Goal: Task Accomplishment & Management: Use online tool/utility

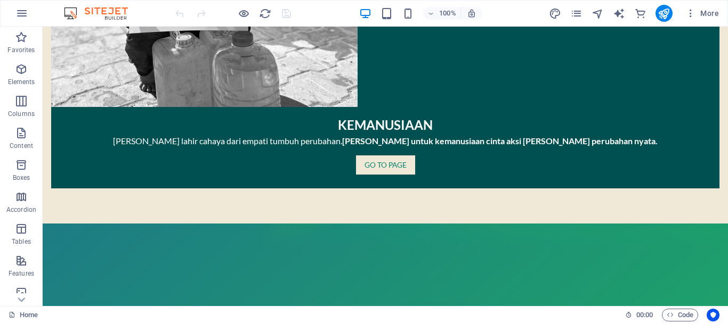
scroll to position [1219, 0]
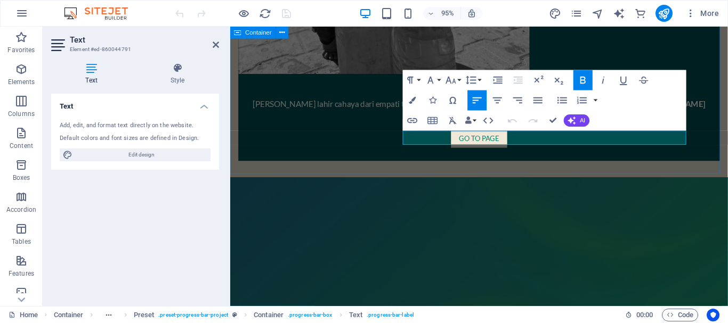
scroll to position [1125, 0]
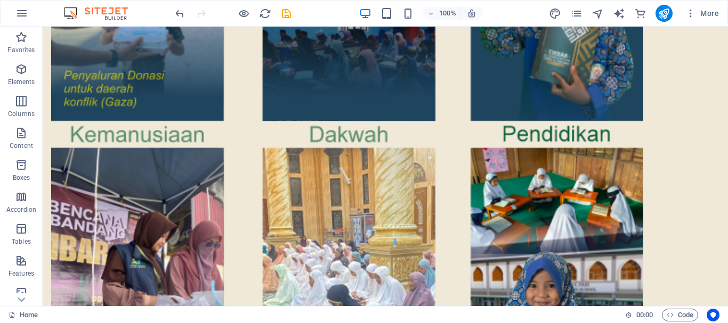
scroll to position [1827, 0]
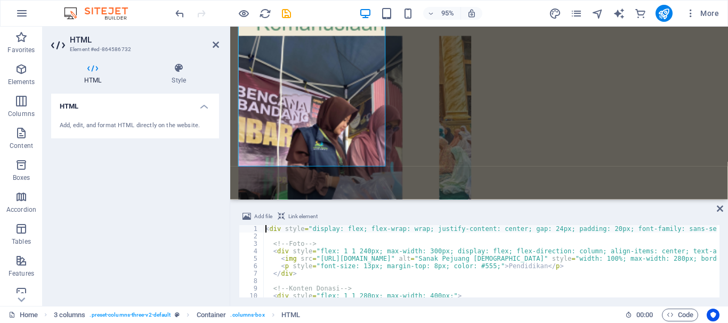
scroll to position [1624, 0]
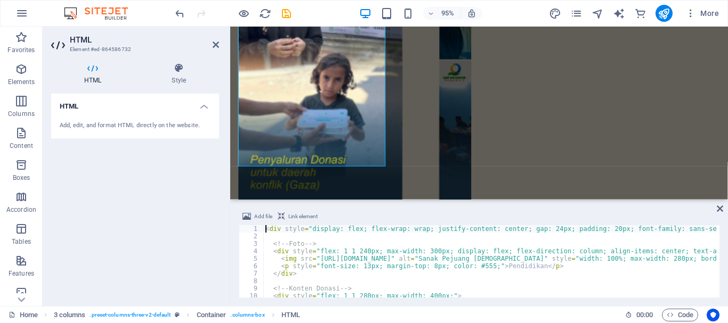
click at [376, 254] on div "< div style = "display: flex; flex-wrap: wrap; justify-content: center; gap: 24…" at bounding box center [669, 267] width 812 height 85
type textarea "<div style="flex: 1 1 240px; max-width: 300px; display: flex; flex-direction: c…"
click at [479, 233] on div "< div style = "display: flex; flex-wrap: wrap; justify-content: center; gap: 24…" at bounding box center [669, 267] width 812 height 85
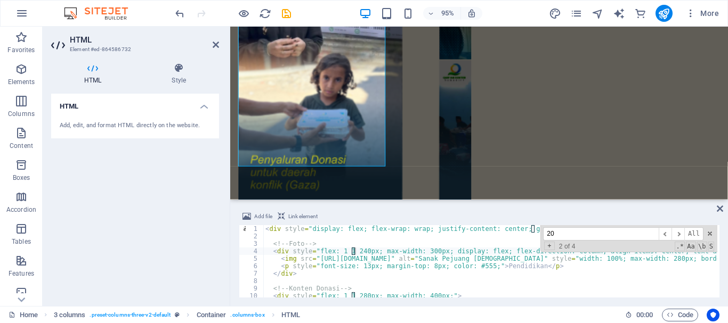
scroll to position [114, 0]
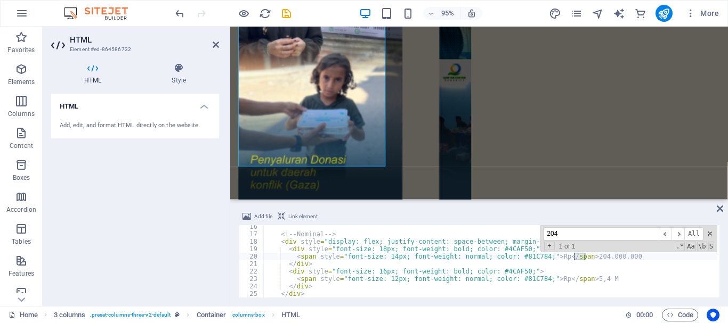
type input "204"
click at [575, 260] on div "<!-- Nominal --> < div style = "display: flex; justify-content: space-between; …" at bounding box center [490, 261] width 454 height 72
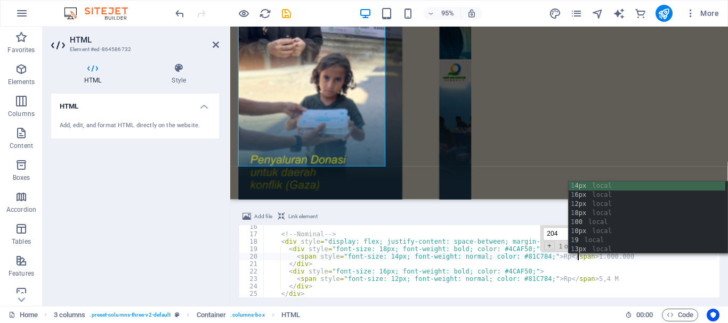
scroll to position [0, 26]
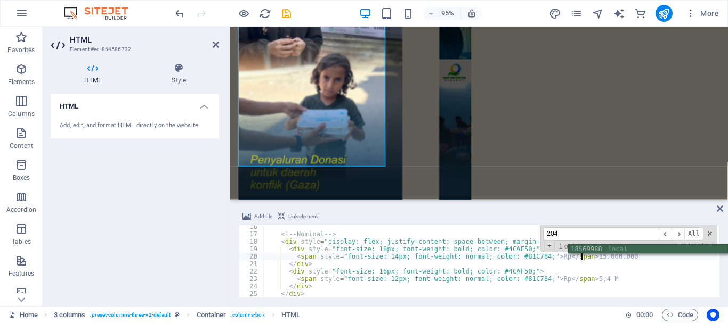
type textarea "<span style="font-size: 14px; font-weight: normal; color: #81C784;">Rp </span>1…"
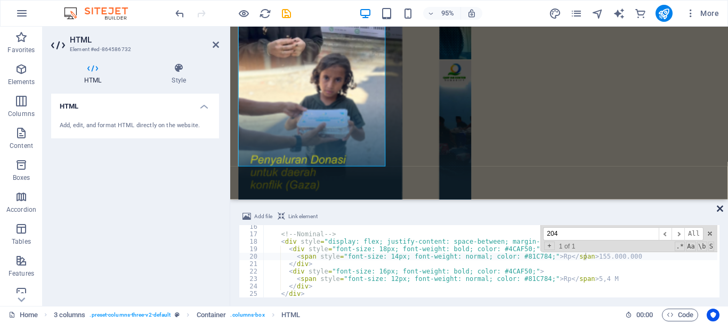
click at [721, 211] on icon at bounding box center [720, 209] width 6 height 9
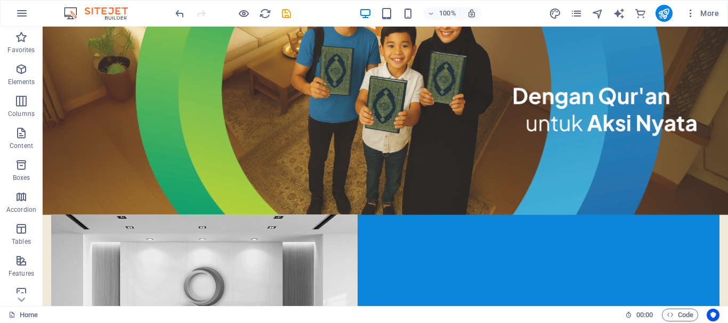
scroll to position [0, 0]
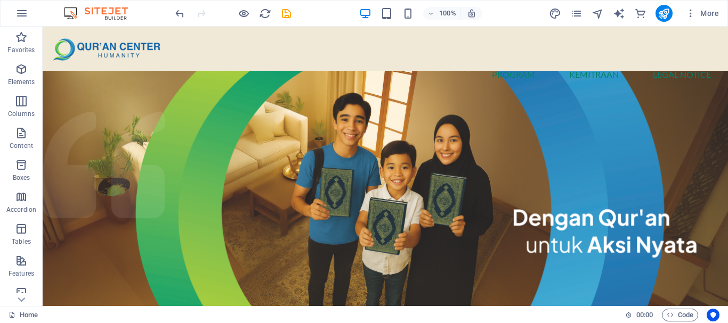
click at [292, 13] on div "100% More" at bounding box center [448, 13] width 550 height 17
click at [286, 13] on icon "save" at bounding box center [286, 13] width 12 height 12
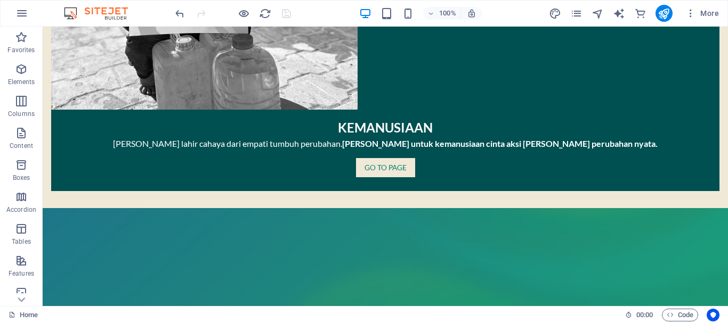
scroll to position [1163, 0]
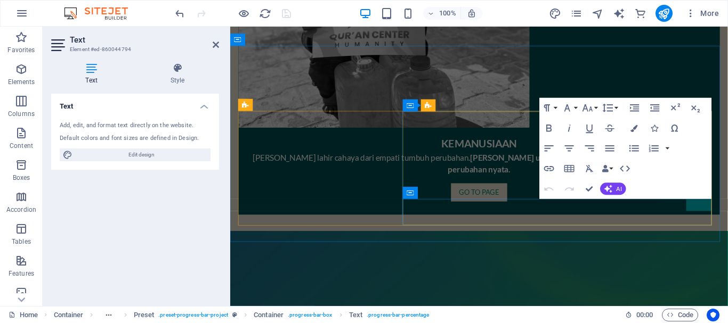
scroll to position [1053, 0]
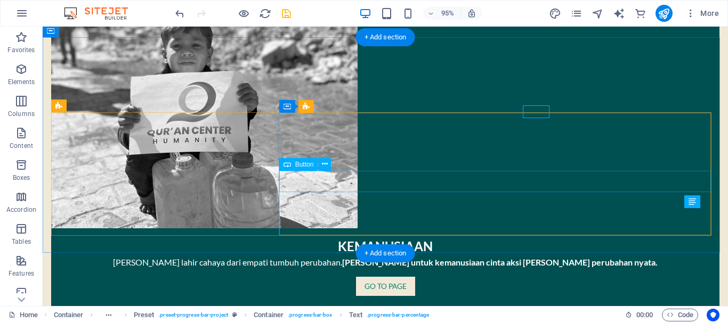
scroll to position [1156, 0]
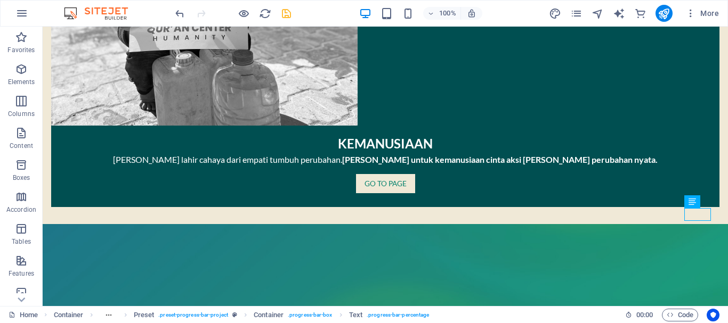
click at [288, 21] on div at bounding box center [232, 13] width 119 height 17
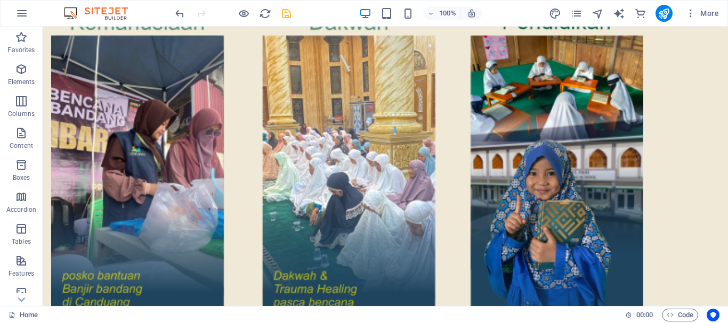
scroll to position [1954, 0]
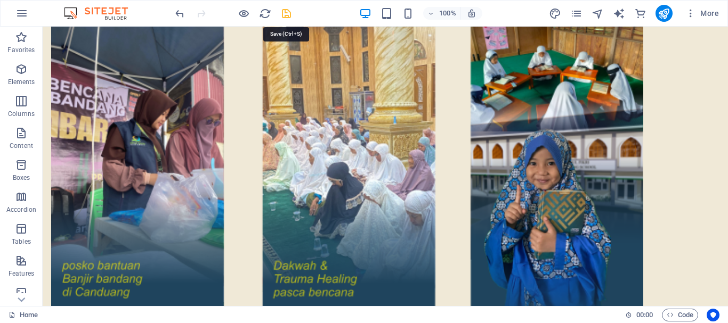
click at [289, 11] on icon "save" at bounding box center [286, 13] width 12 height 12
click at [662, 11] on icon "publish" at bounding box center [663, 13] width 12 height 12
